Goal: Task Accomplishment & Management: Manage account settings

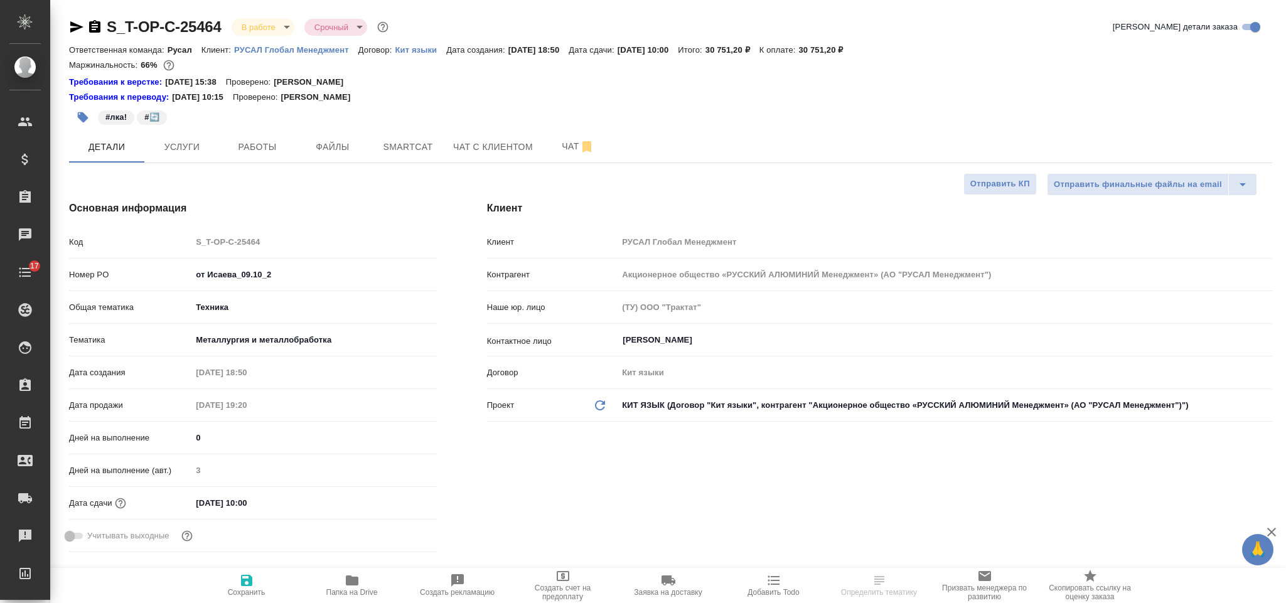
select select "RU"
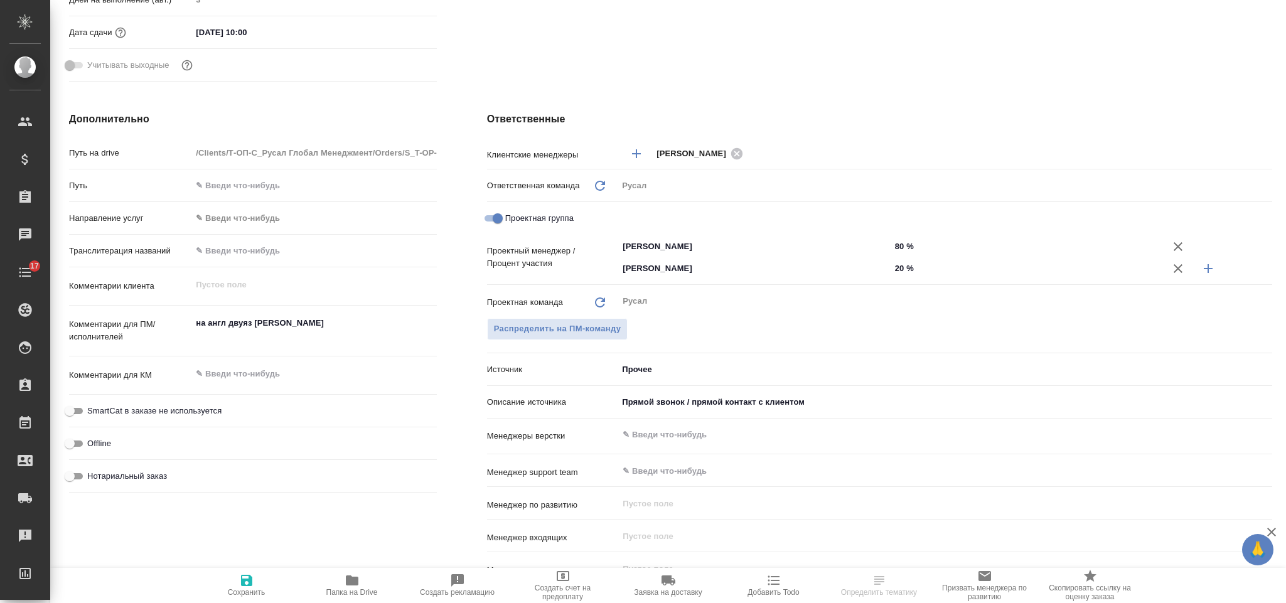
scroll to position [94, 0]
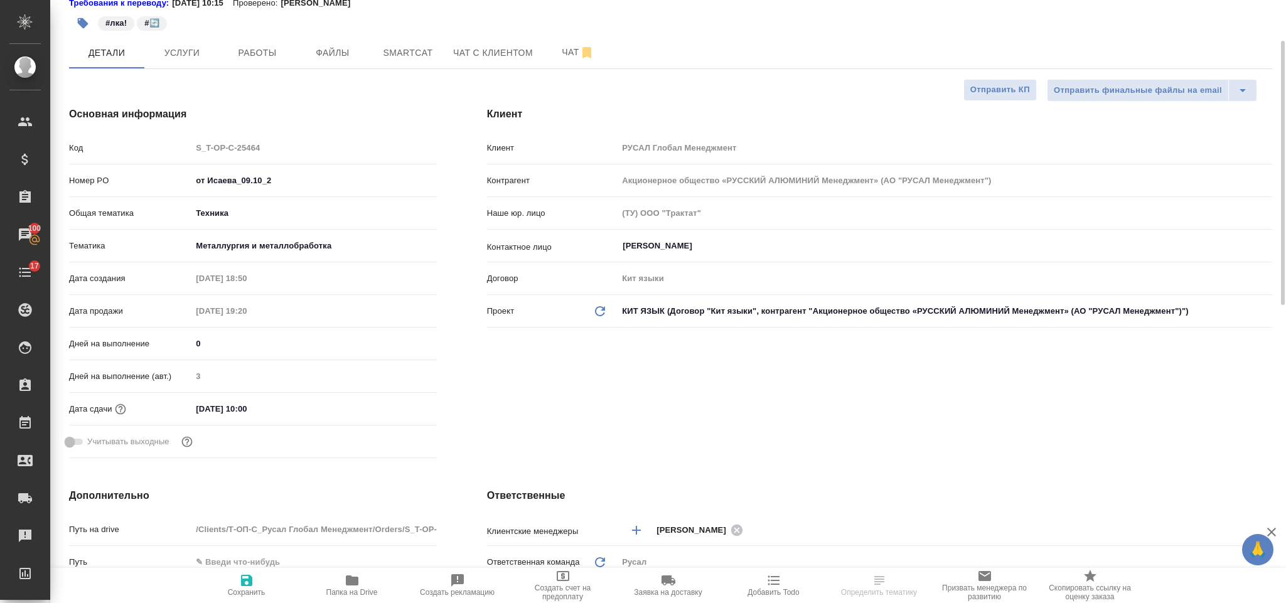
select select "RU"
type textarea "x"
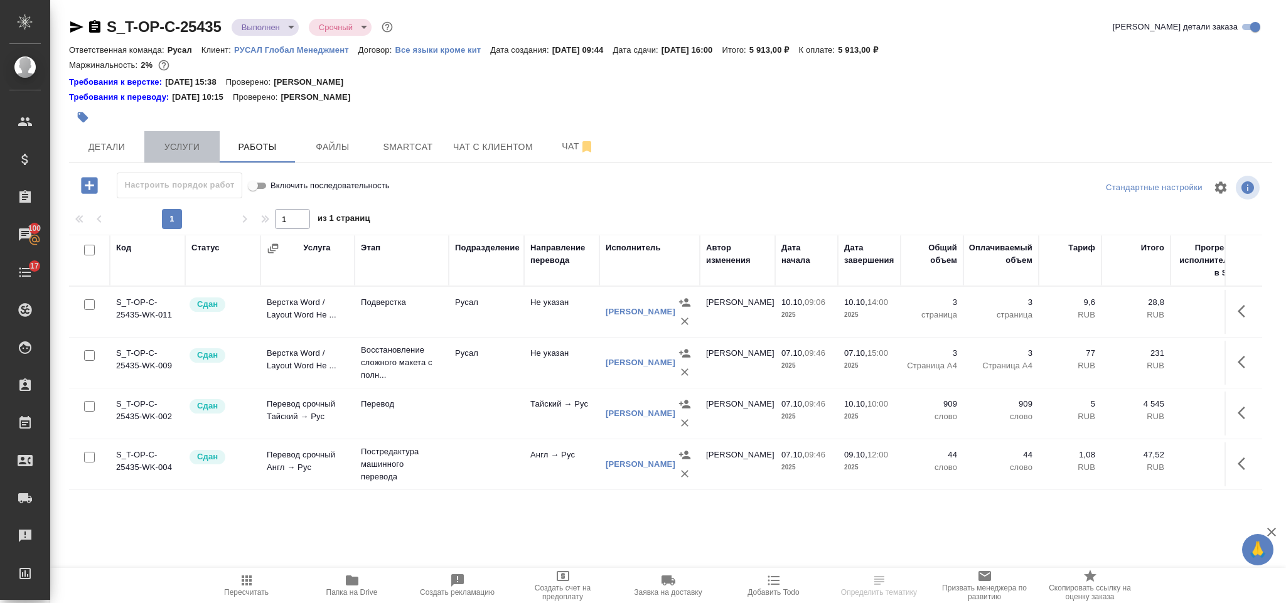
click at [170, 159] on button "Услуги" at bounding box center [181, 146] width 75 height 31
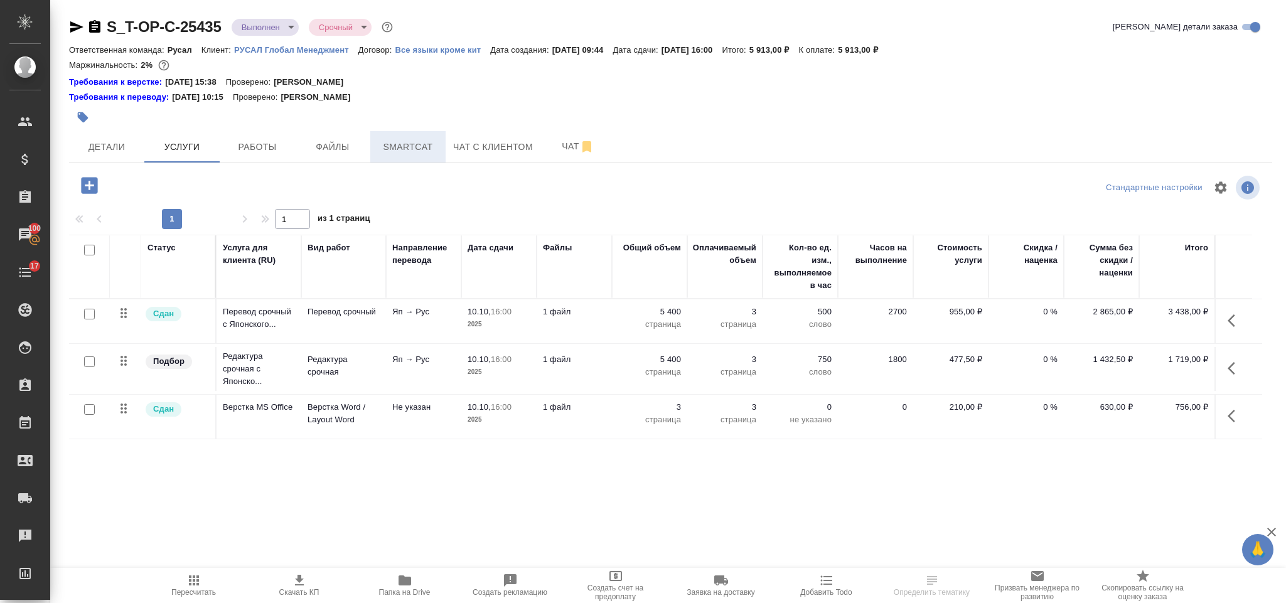
click at [413, 153] on span "Smartcat" at bounding box center [408, 147] width 60 height 16
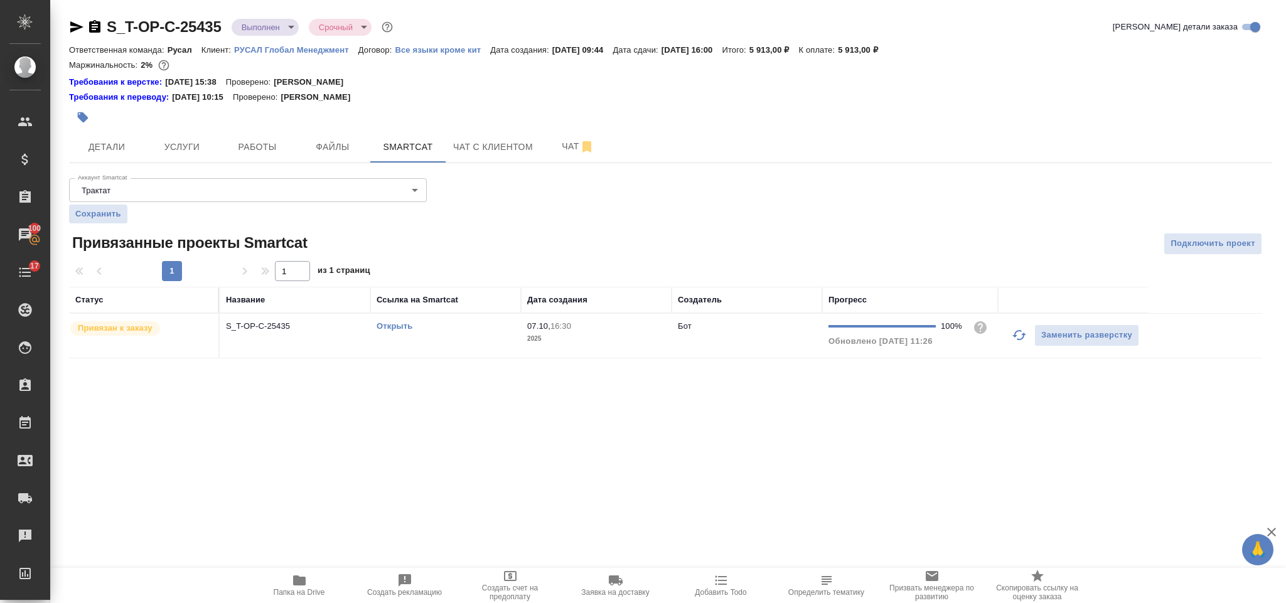
click at [393, 328] on link "Открыть" at bounding box center [394, 325] width 36 height 9
click at [179, 152] on span "Услуги" at bounding box center [182, 147] width 60 height 16
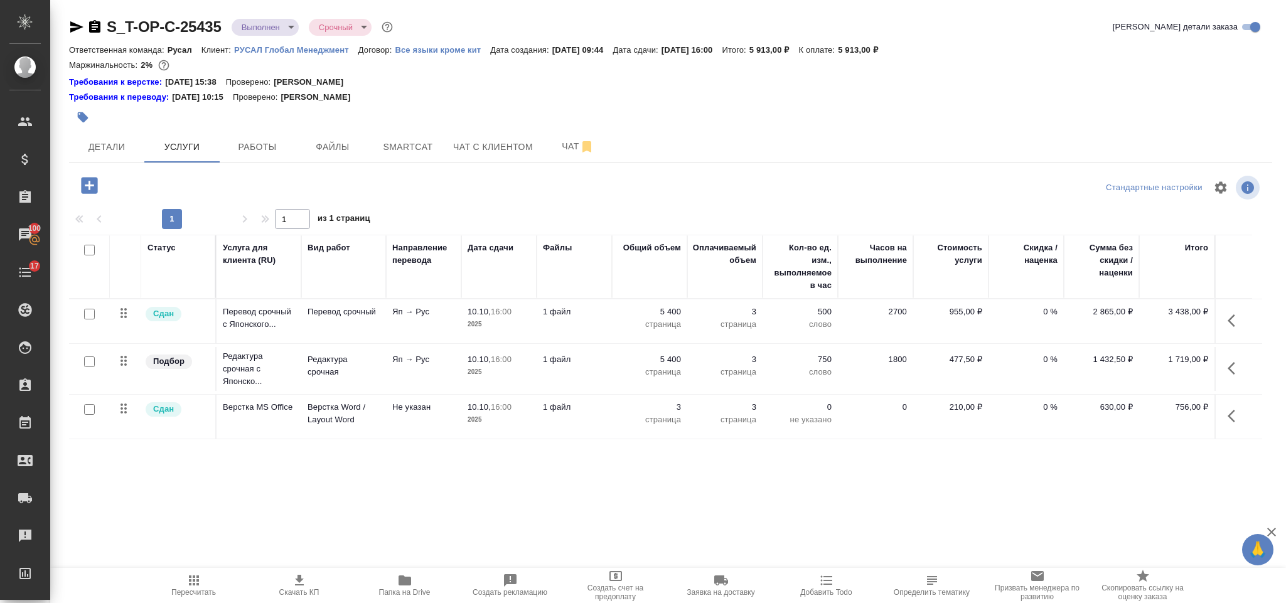
click at [1237, 315] on icon "button" at bounding box center [1234, 320] width 15 height 15
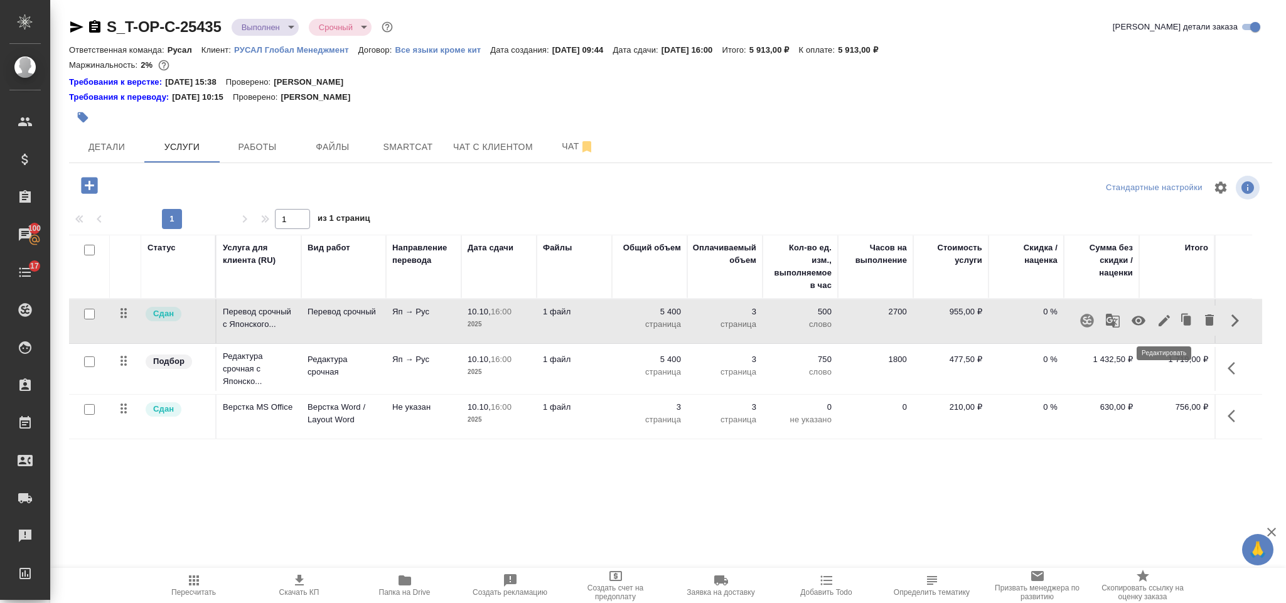
click at [1163, 328] on icon "button" at bounding box center [1163, 320] width 15 height 15
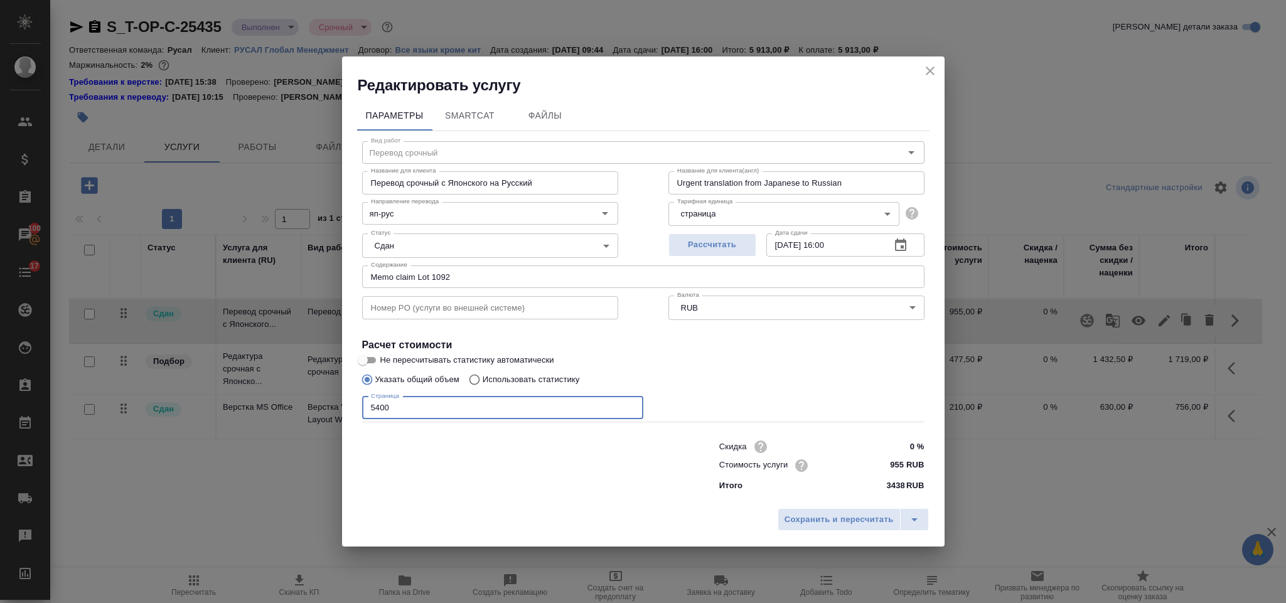
drag, startPoint x: 464, startPoint y: 416, endPoint x: 367, endPoint y: 412, distance: 96.7
click at [367, 412] on input "5400" at bounding box center [502, 408] width 281 height 23
type input "9000"
click at [792, 522] on span "Сохранить и пересчитать" at bounding box center [838, 520] width 109 height 14
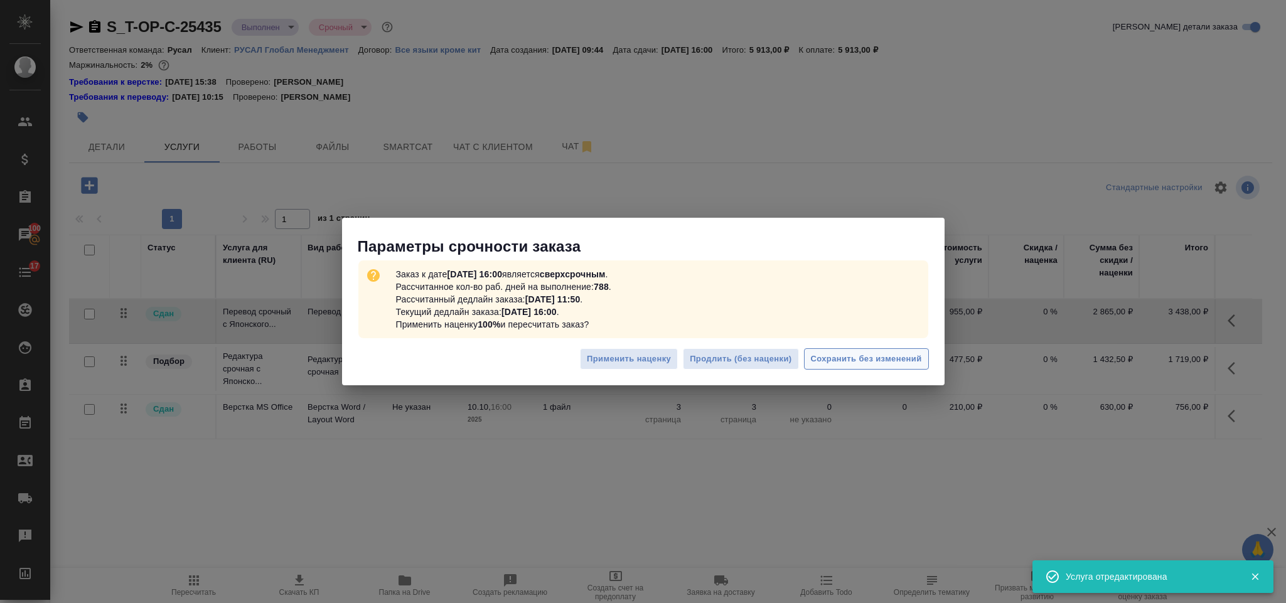
click at [878, 365] on span "Сохранить без изменений" at bounding box center [866, 359] width 111 height 14
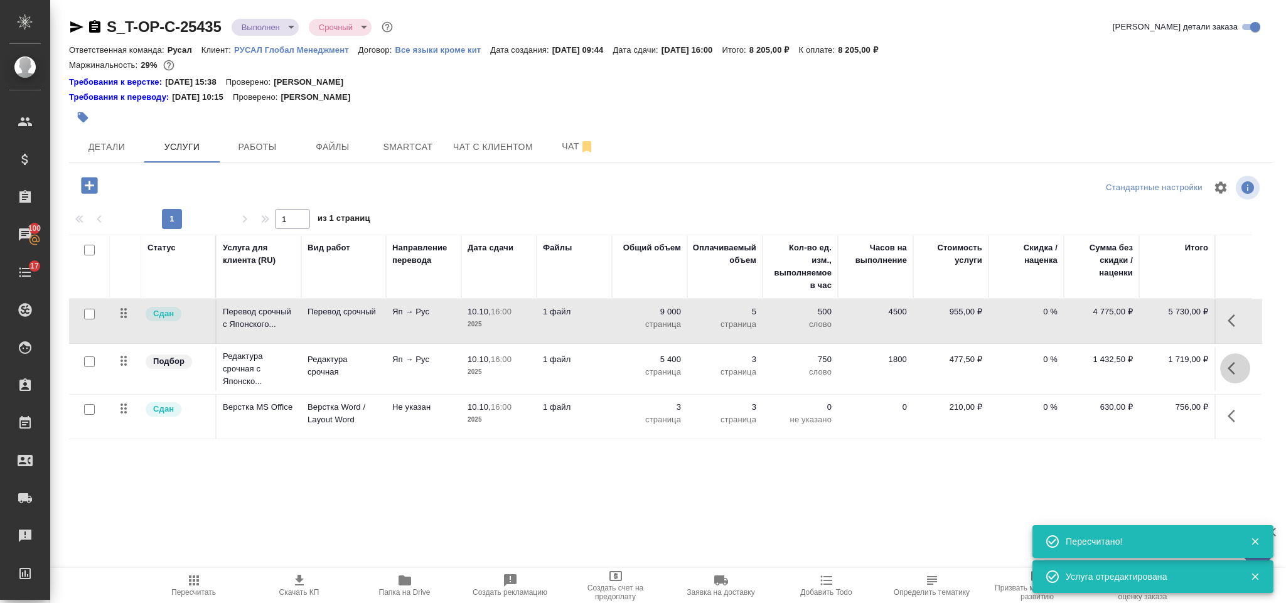
click at [1233, 373] on icon "button" at bounding box center [1234, 368] width 15 height 15
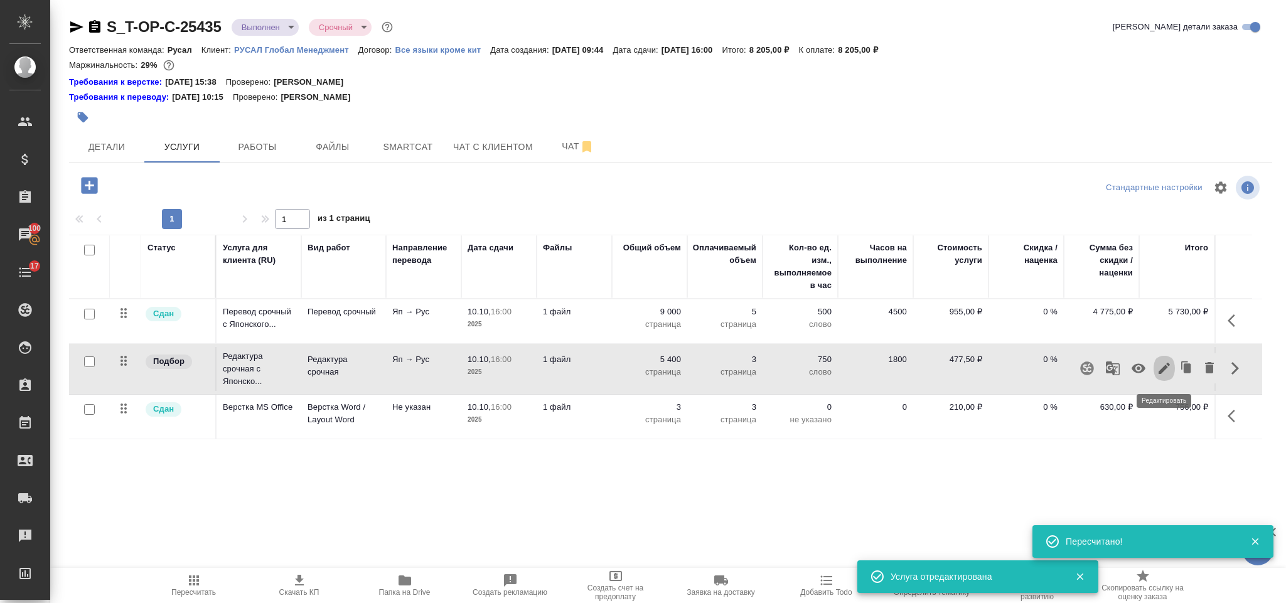
click at [1164, 363] on icon "button" at bounding box center [1163, 368] width 15 height 15
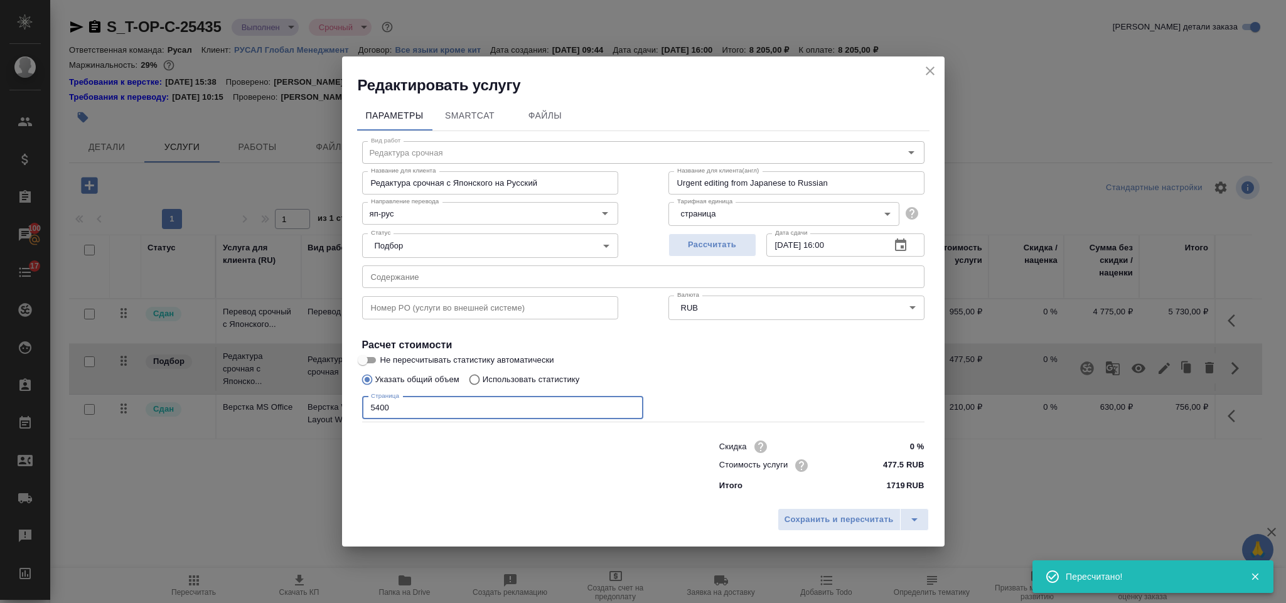
drag, startPoint x: 373, startPoint y: 402, endPoint x: 339, endPoint y: 402, distance: 33.3
click at [339, 402] on div "Редактировать услугу Параметры SmartCat Файлы Вид работ Редактура срочная Вид р…" at bounding box center [643, 301] width 1286 height 603
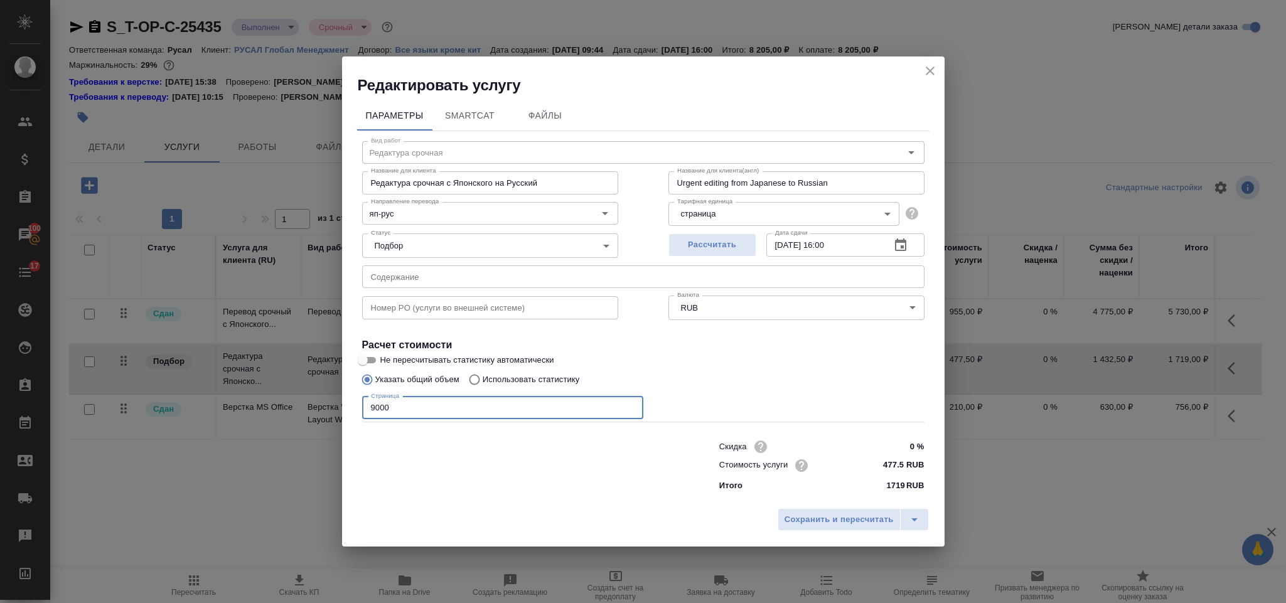
type input "9000"
click at [823, 503] on div "Сохранить и пересчитать" at bounding box center [643, 524] width 602 height 45
click at [821, 514] on span "Сохранить и пересчитать" at bounding box center [838, 520] width 109 height 14
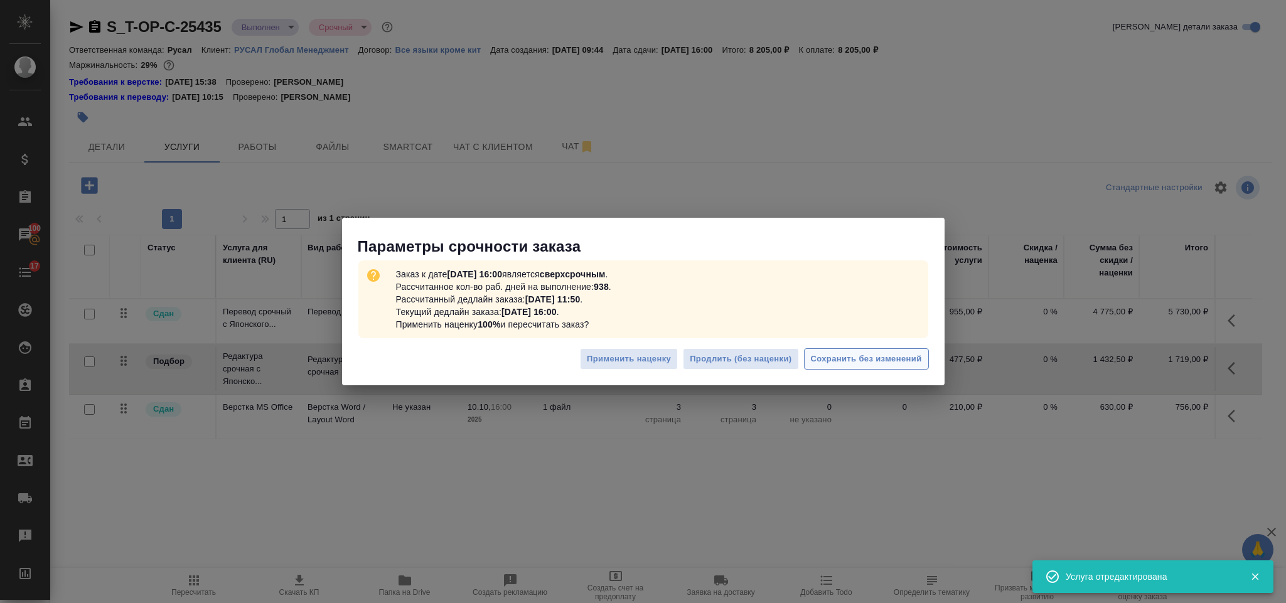
click at [839, 364] on span "Сохранить без изменений" at bounding box center [866, 359] width 111 height 14
